Goal: Task Accomplishment & Management: Use online tool/utility

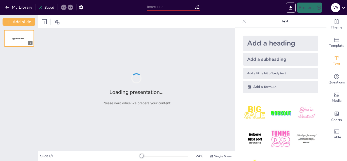
type input "Transformando el Aceite Usado: Un Compromiso Ambiental en la Gastronomía"
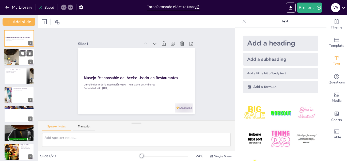
click at [14, 52] on div at bounding box center [11, 57] width 30 height 17
type textarea "Lo ipsumdolorsit ame cons ad el sedd eiusmod tem incidi ut labor etdolor m al e…"
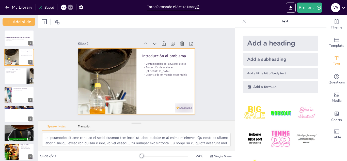
click at [159, 100] on div at bounding box center [136, 81] width 117 height 66
click at [161, 78] on div at bounding box center [136, 81] width 117 height 66
click at [47, 21] on div at bounding box center [44, 22] width 6 height 6
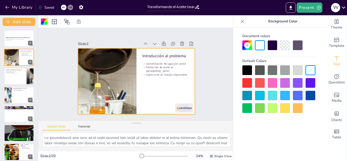
click at [245, 48] on div at bounding box center [247, 45] width 10 height 10
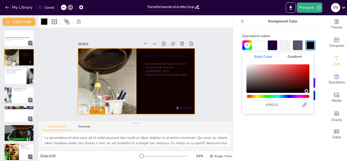
drag, startPoint x: 283, startPoint y: 75, endPoint x: 304, endPoint y: 91, distance: 26.0
click at [304, 91] on div "Color" at bounding box center [277, 78] width 63 height 28
type input "#100101"
click at [286, 46] on div at bounding box center [285, 45] width 10 height 10
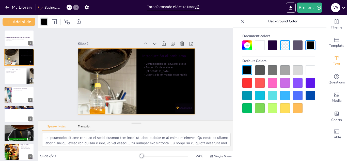
click at [263, 110] on div at bounding box center [260, 108] width 10 height 10
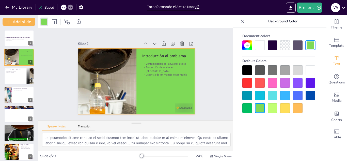
click at [249, 74] on div at bounding box center [247, 70] width 10 height 10
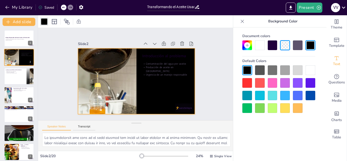
click at [249, 47] on div at bounding box center [247, 45] width 10 height 10
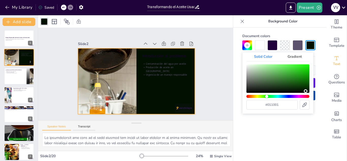
drag, startPoint x: 278, startPoint y: 96, endPoint x: 268, endPoint y: 92, distance: 10.2
click at [268, 92] on div "#011001" at bounding box center [277, 86] width 63 height 45
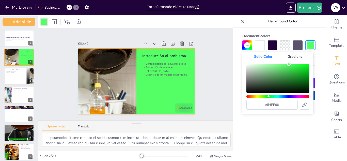
type input "#58ff6a"
drag, startPoint x: 280, startPoint y: 78, endPoint x: 287, endPoint y: 57, distance: 22.2
click at [287, 57] on div "Solid Color Gradient #58ff6a" at bounding box center [277, 82] width 71 height 61
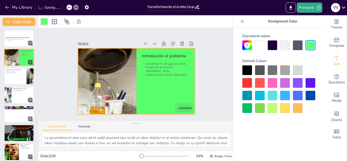
click at [262, 50] on div at bounding box center [260, 45] width 10 height 10
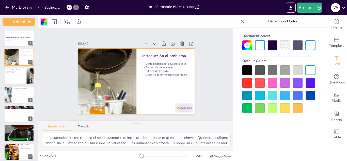
click at [205, 83] on div "Slide 1 Manejo Responsable del Aceite Usado en Restaurantes Cumplimiento de la …" at bounding box center [136, 74] width 145 height 80
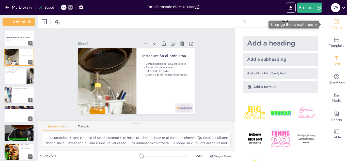
click at [330, 27] on span "Theme" at bounding box center [336, 28] width 12 height 6
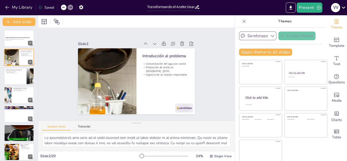
click at [260, 33] on button "Sendsteps" at bounding box center [257, 35] width 37 height 9
click at [263, 55] on span "Sendsteps" at bounding box center [261, 53] width 23 height 5
click at [304, 47] on div "Sendsteps Create theme Apply theme to all slides Click to add title Click to ad…" at bounding box center [280, 45] width 83 height 28
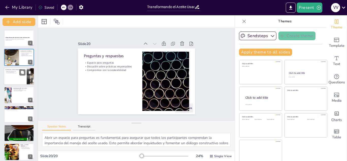
click at [22, 76] on div at bounding box center [19, 76] width 30 height 17
type textarea "Lor ipsumdolorsi ametconse adi el Seddoeiusm 8601 tem incidi u labor etd magnaa…"
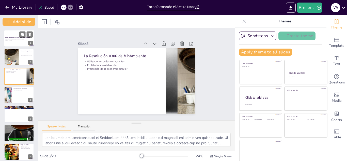
click at [15, 30] on div "Manejo Responsable del Aceite Usado en Restaurantes Cumplimiento de la Resoluci…" at bounding box center [19, 38] width 30 height 17
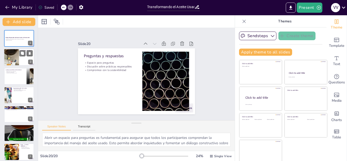
click at [17, 58] on div at bounding box center [11, 57] width 30 height 17
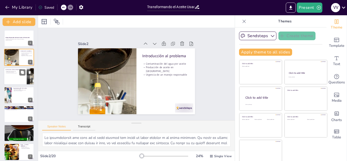
click at [18, 75] on div at bounding box center [19, 76] width 30 height 17
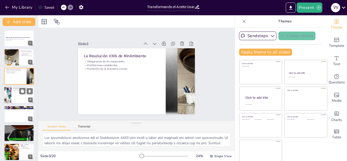
click at [18, 87] on div "Consecuencias del mal manejo Obstrucción de tuberías Contaminación [PERSON_NAME…" at bounding box center [19, 94] width 30 height 17
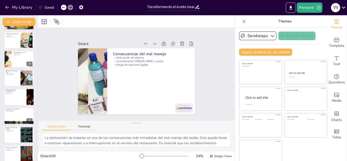
scroll to position [166, 0]
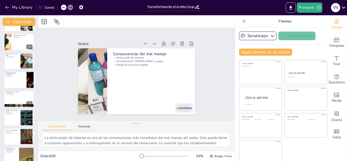
click at [40, 109] on div "Slide 1 Manejo Responsable del Aceite Usado en Restaurantes Cumplimiento de la …" at bounding box center [136, 74] width 196 height 92
click at [40, 109] on div "Slide 1 Manejo Responsable del Aceite Usado en Restaurantes Cumplimiento de la …" at bounding box center [136, 74] width 213 height 190
click at [18, 108] on div "Manejo Responsable del Aceite Usado en Restaurantes Cumplimiento de la Resoluci…" at bounding box center [19, 52] width 38 height 376
click at [22, 119] on div at bounding box center [26, 117] width 27 height 15
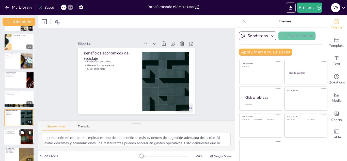
scroll to position [191, 0]
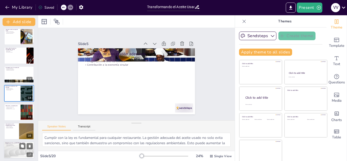
type textarea "La obstrucción de tuberías es una de las consecuencias más inmediatas del mal m…"
